Goal: Task Accomplishment & Management: Manage account settings

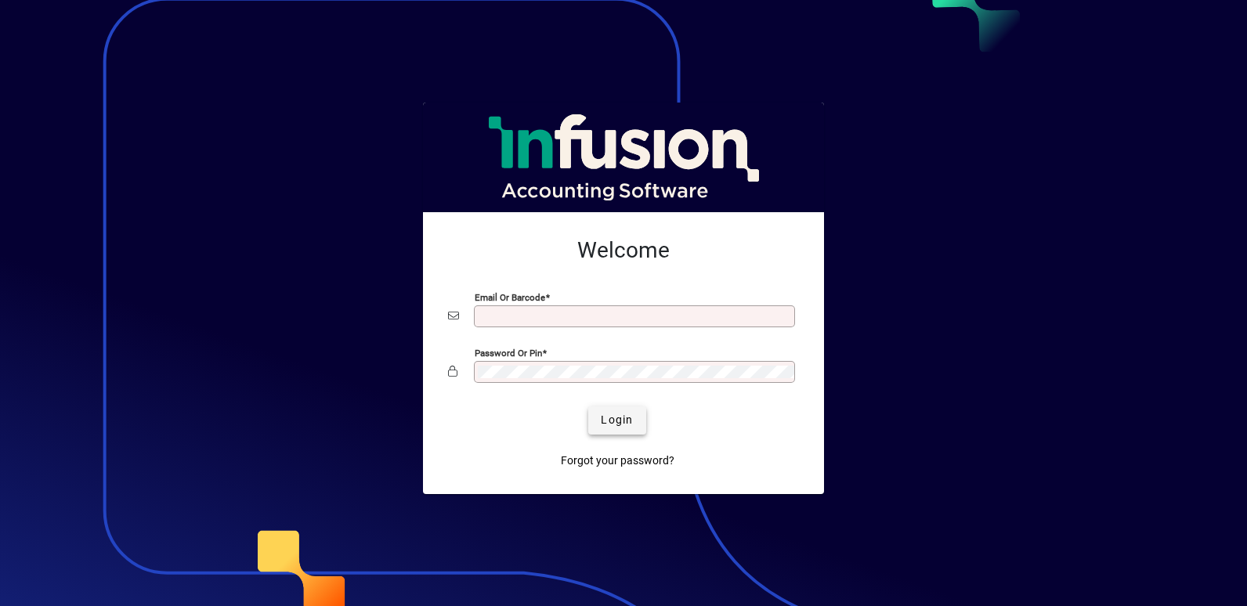
type input "**********"
click at [619, 419] on span "Login" at bounding box center [617, 420] width 32 height 16
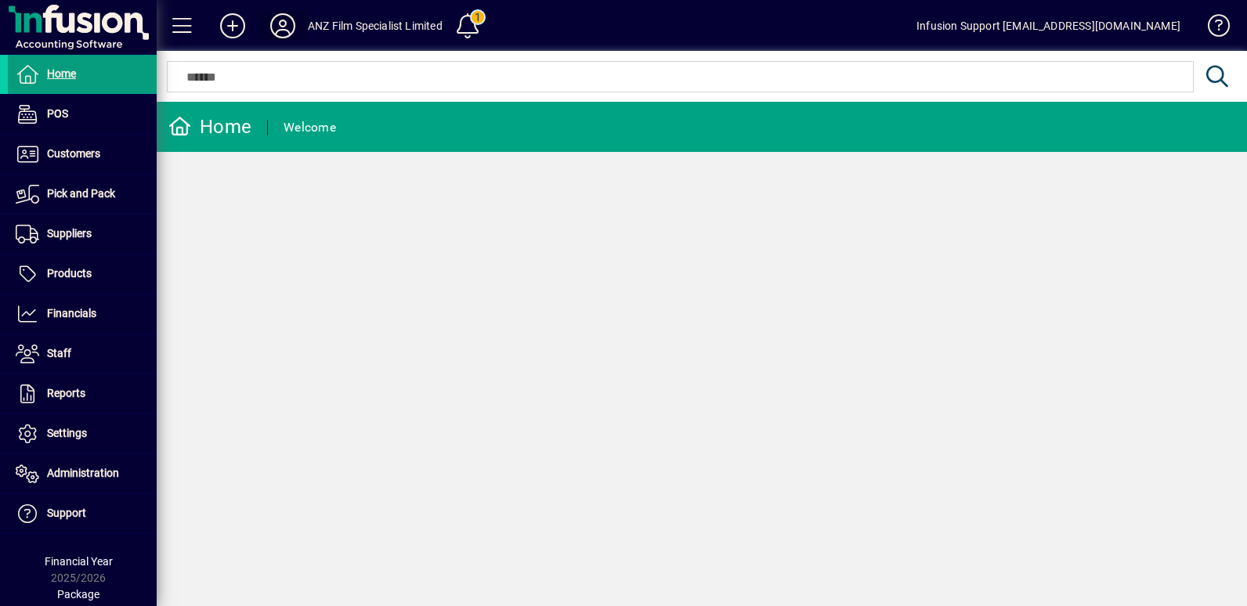
click at [279, 35] on icon at bounding box center [282, 25] width 31 height 25
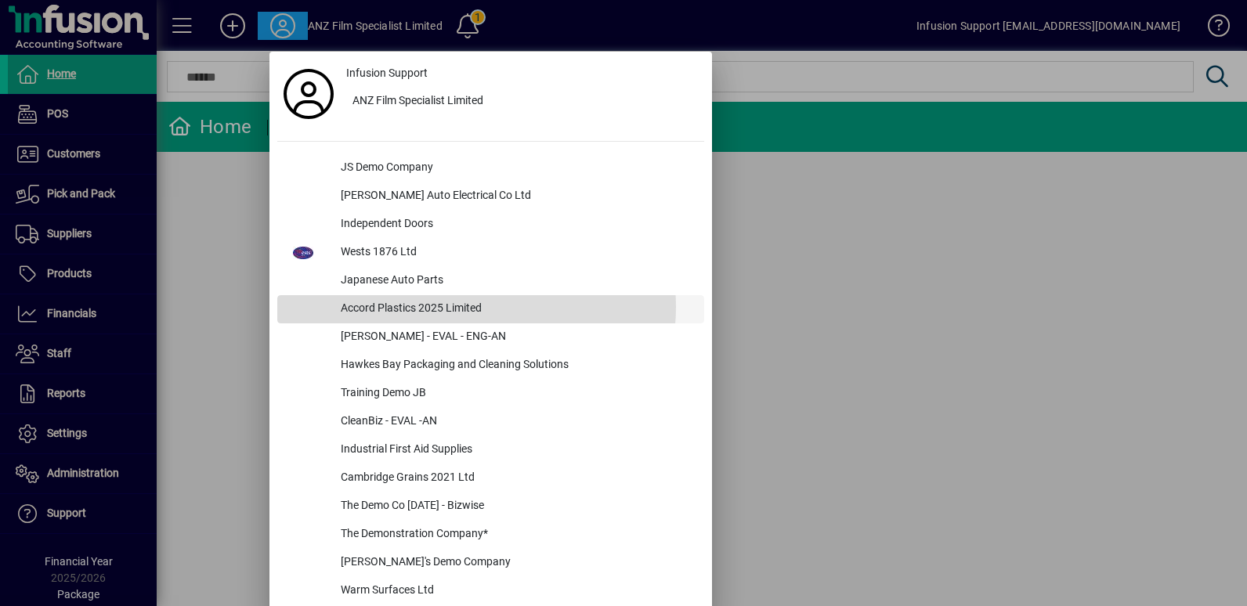
click at [476, 307] on div "Accord Plastics 2025 Limited" at bounding box center [516, 309] width 376 height 28
